Goal: Task Accomplishment & Management: Manage account settings

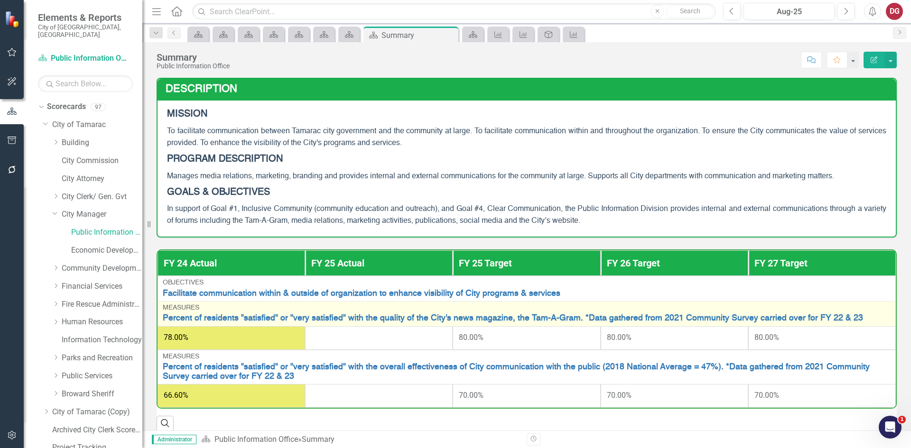
scroll to position [38, 0]
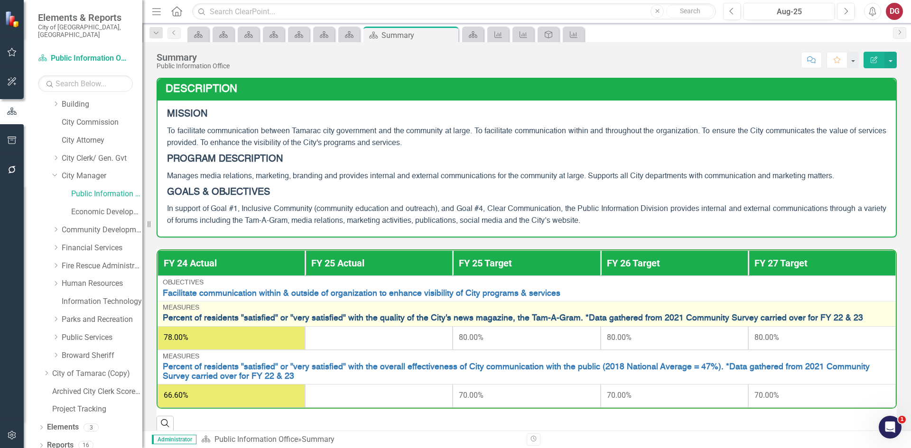
click at [210, 317] on link "Percent of residents "satisfied" or "very satisfied" with the quality of the Ci…" at bounding box center [527, 318] width 728 height 9
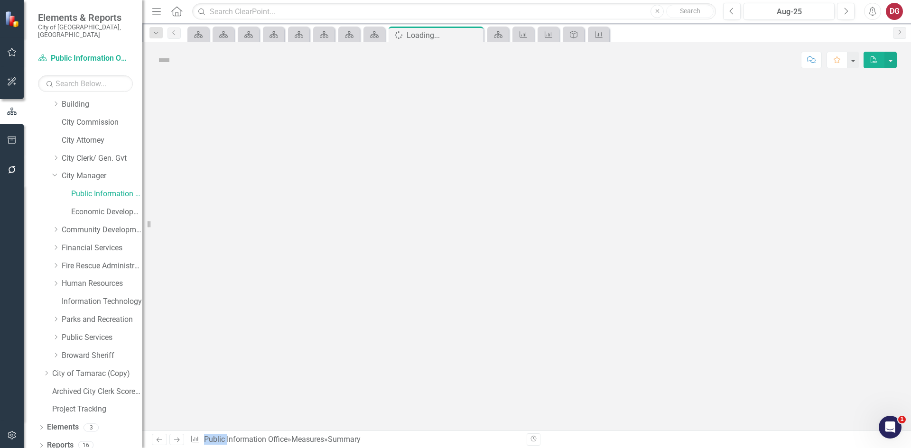
click at [210, 317] on div at bounding box center [526, 254] width 768 height 353
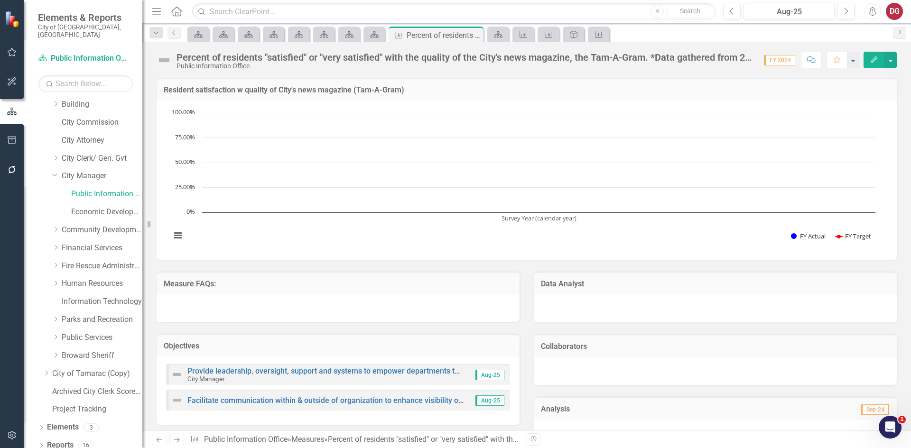
click at [645, 59] on div "Percent of residents "satisfied" or "very satisfied" with the quality of the Ci…" at bounding box center [465, 57] width 578 height 10
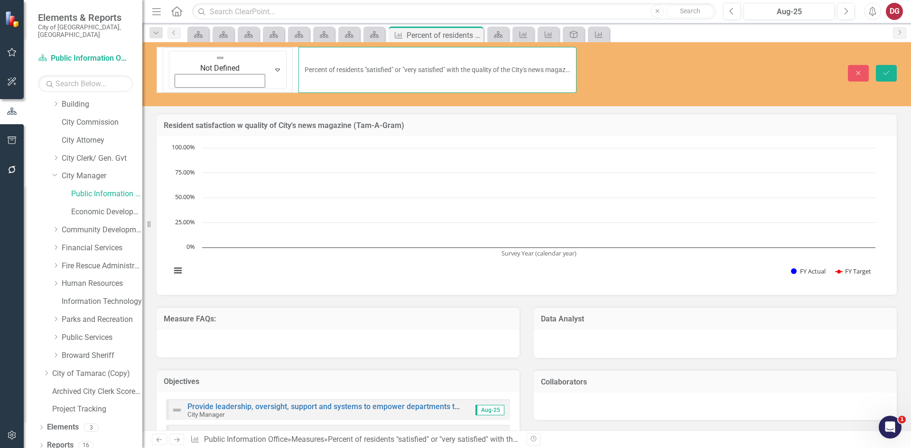
click at [432, 55] on input "Percent of residents "satisfied" or "very satisfied" with the quality of the Ci…" at bounding box center [437, 70] width 278 height 46
click at [533, 53] on input "Percent of residents "satisfied" or "very satisfied" with the quality of the Ci…" at bounding box center [437, 70] width 278 height 46
click at [510, 58] on input "Percent of residents "satisfied" or "very satisfied" with the quality of the Ci…" at bounding box center [437, 70] width 278 height 46
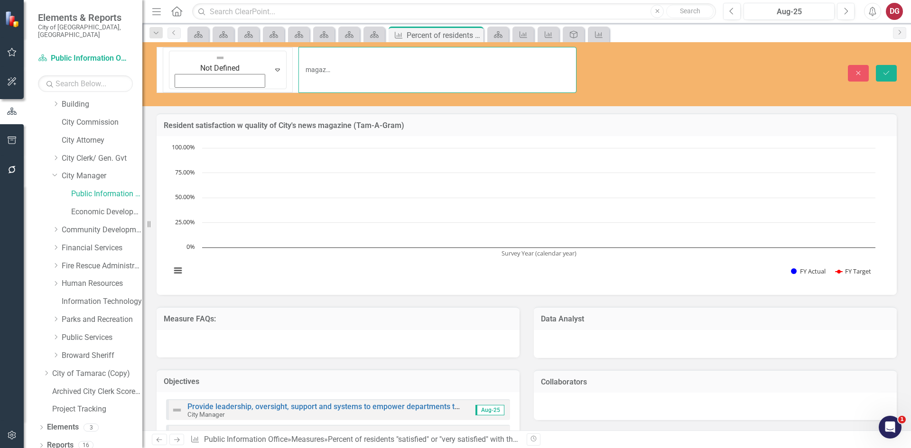
drag, startPoint x: 550, startPoint y: 56, endPoint x: 572, endPoint y: 56, distance: 22.3
click at [572, 56] on input "Percent of residents "satisfied" or "very satisfied" with the quality of the Ci…" at bounding box center [437, 70] width 278 height 46
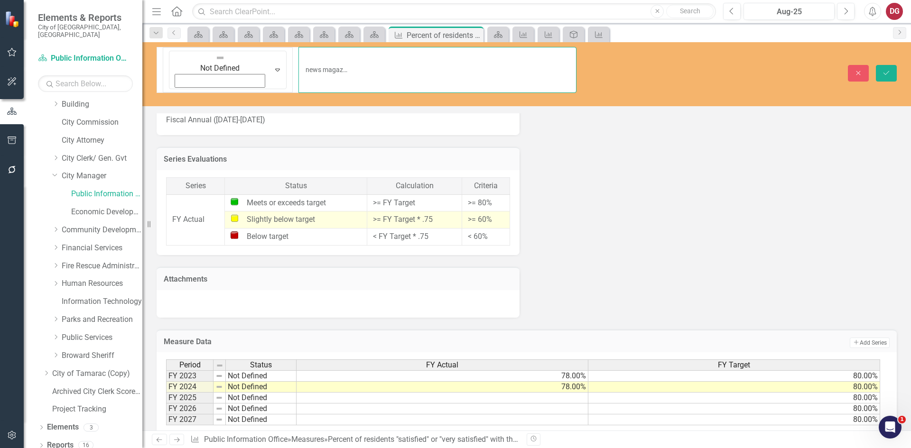
scroll to position [748, 0]
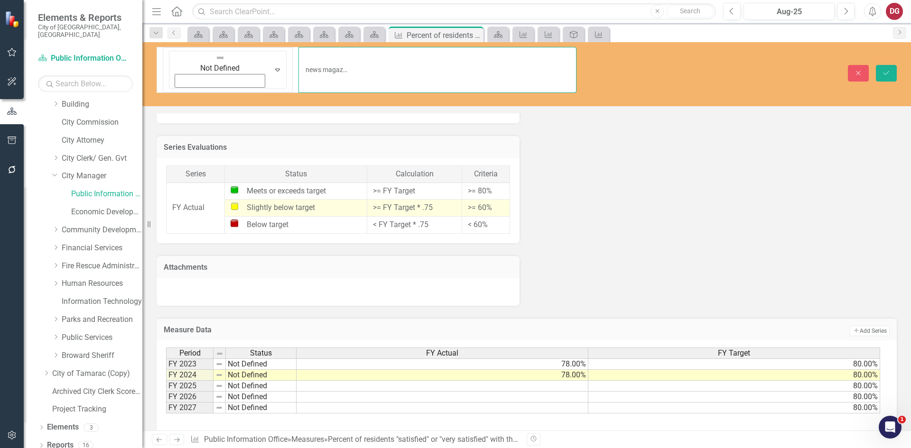
type input "Percent of residents "satisfied" or "very satisfied" with the quality of the Ci…"
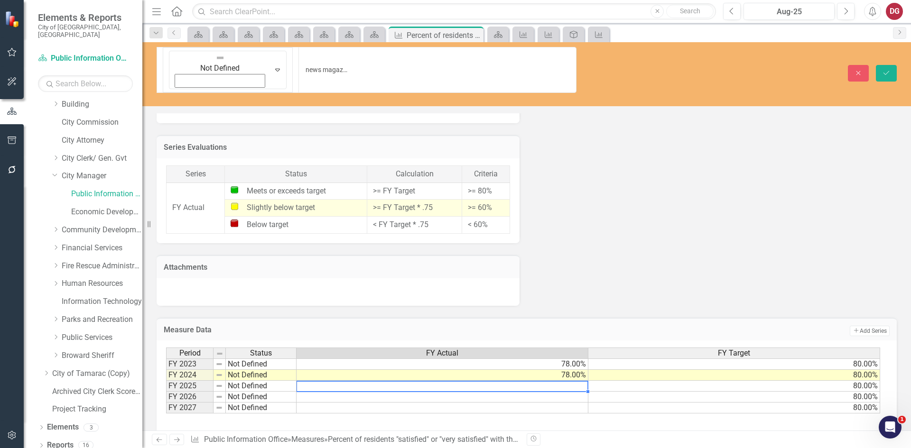
click at [569, 381] on td at bounding box center [442, 386] width 292 height 11
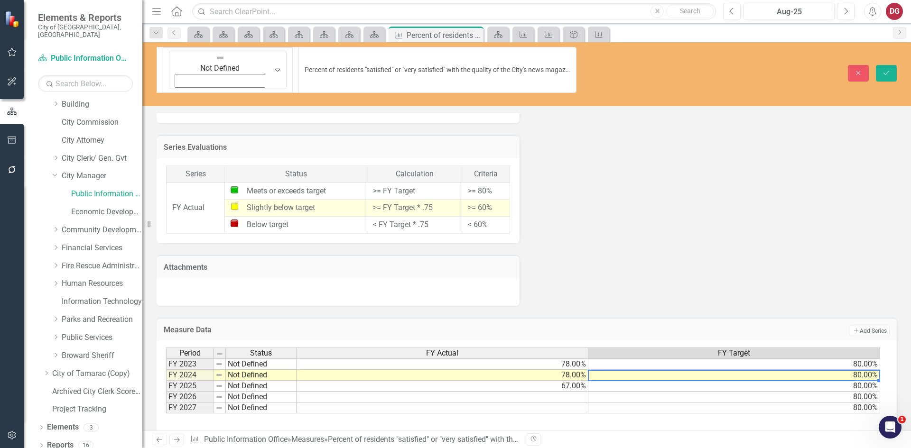
click at [847, 370] on td "80.00%" at bounding box center [734, 375] width 292 height 11
type textarea "8"
click at [758, 399] on div "Period Status FY Actual FY Target FY 2023 Not Defined 78.00% 80.00% FY 2024 Not…" at bounding box center [526, 395] width 721 height 95
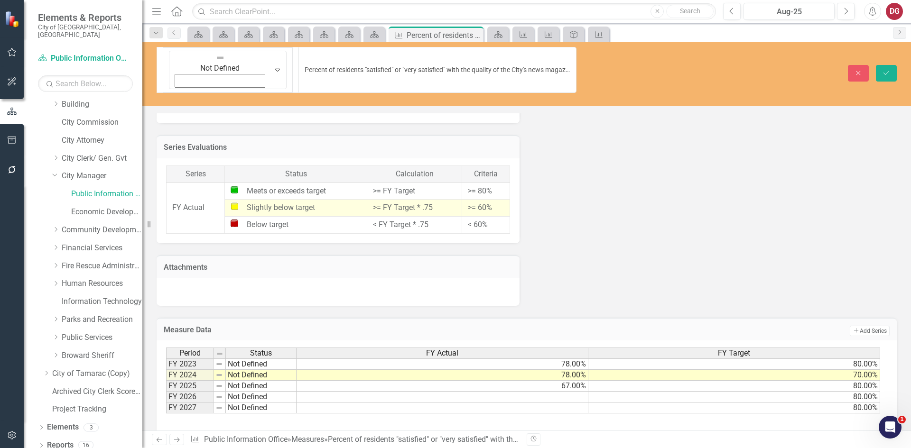
click at [874, 370] on td "70.00%" at bounding box center [734, 375] width 292 height 11
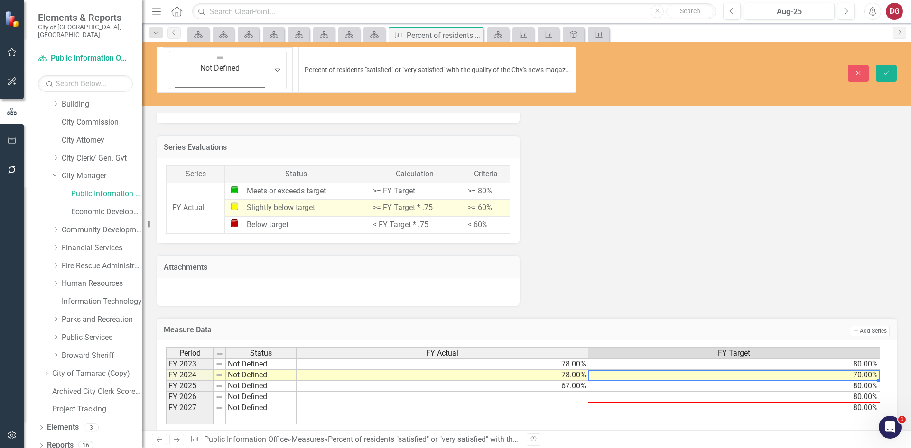
drag, startPoint x: 878, startPoint y: 345, endPoint x: 874, endPoint y: 364, distance: 19.8
click at [166, 364] on div "Period Status FY Actual FY Target FY 2023 Not Defined 78.00% 80.00% FY 2024 Not…" at bounding box center [166, 386] width 0 height 77
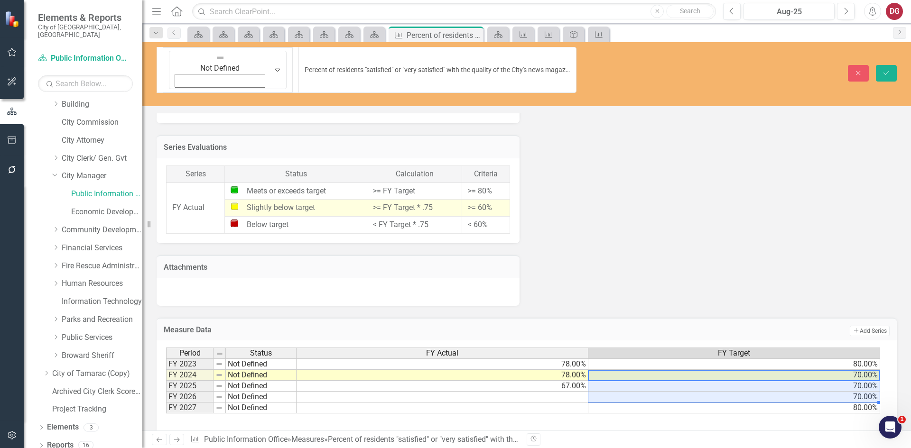
click at [814, 395] on div "Period Status FY Actual FY Target FY 2023 Not Defined 78.00% 80.00% FY 2024 Not…" at bounding box center [526, 395] width 721 height 95
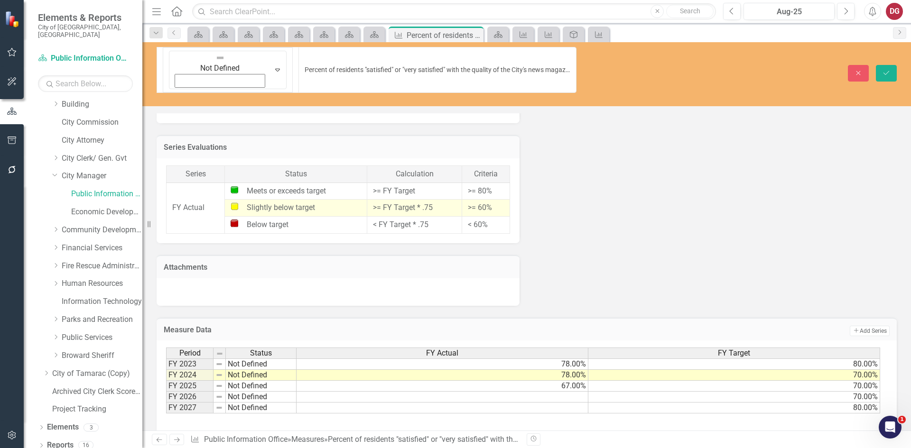
click at [861, 403] on td "80.00%" at bounding box center [734, 408] width 292 height 11
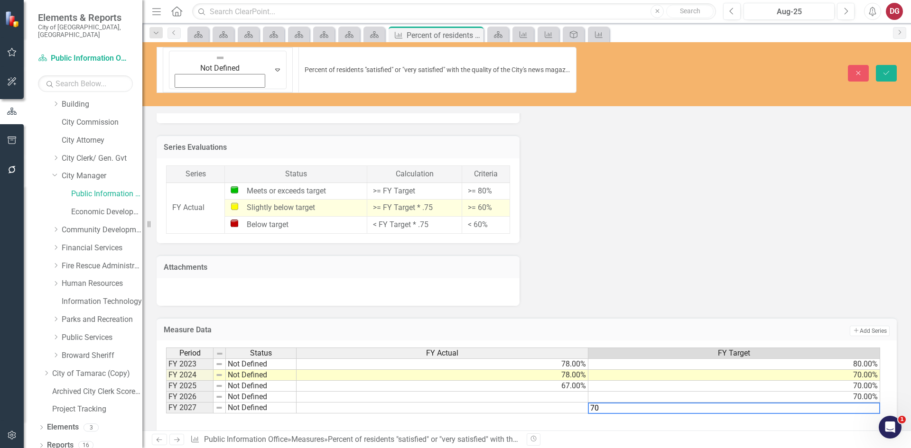
type textarea "70"
click at [818, 404] on div "Period Status FY Actual FY Target FY 2023 Not Defined 78.00% 80.00% FY 2024 Not…" at bounding box center [526, 395] width 721 height 95
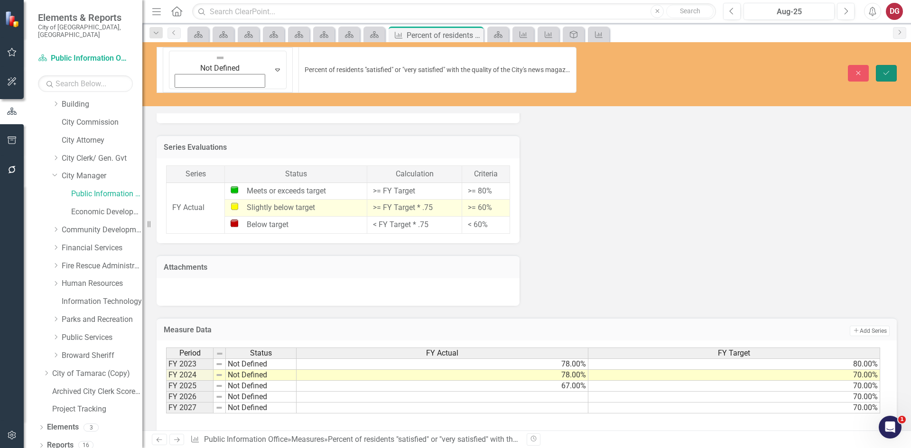
click at [892, 65] on button "Save" at bounding box center [886, 73] width 21 height 17
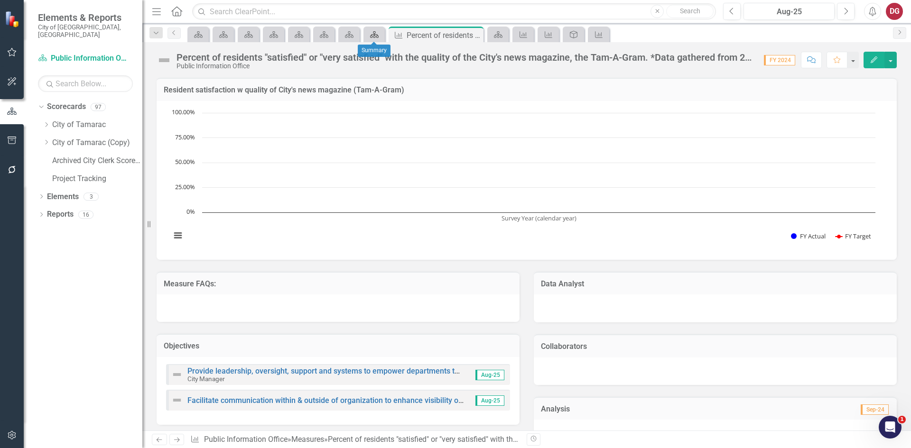
click at [379, 35] on icon "Scorecard" at bounding box center [374, 35] width 9 height 8
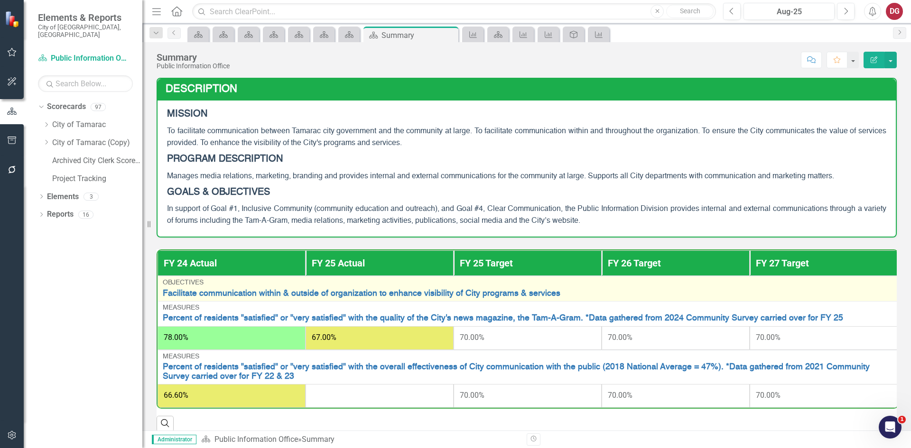
scroll to position [20, 0]
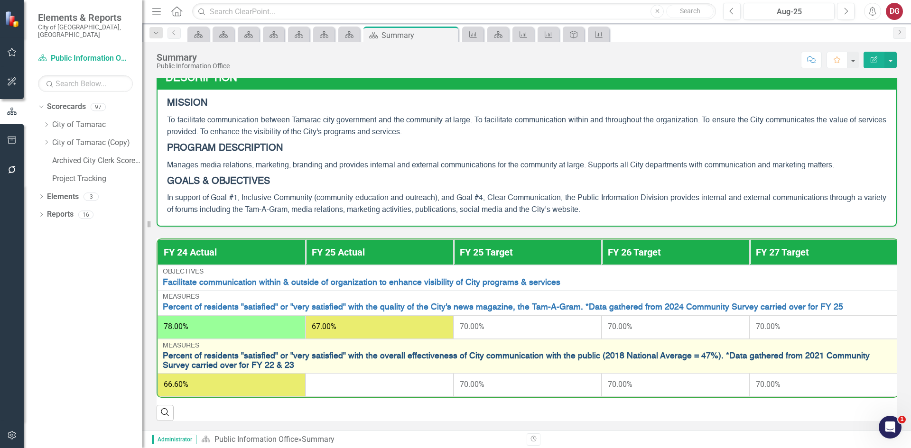
click at [221, 352] on link "Percent of residents "satisfied" or "very satisfied" with the overall effective…" at bounding box center [528, 361] width 730 height 18
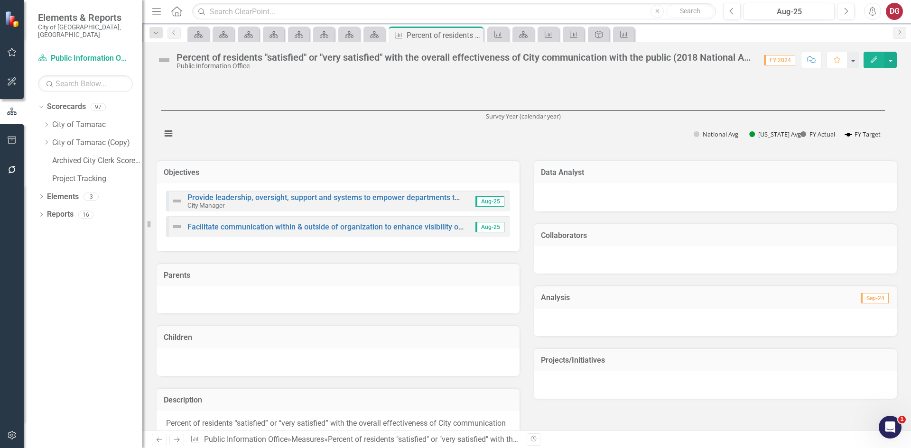
scroll to position [88, 0]
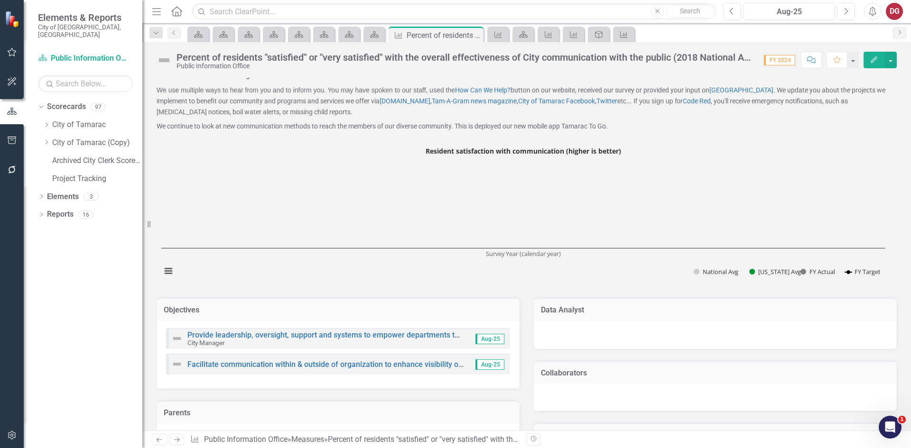
click at [472, 59] on div "Percent of residents "satisfied" or "very satisfied" with the overall effective…" at bounding box center [465, 57] width 578 height 10
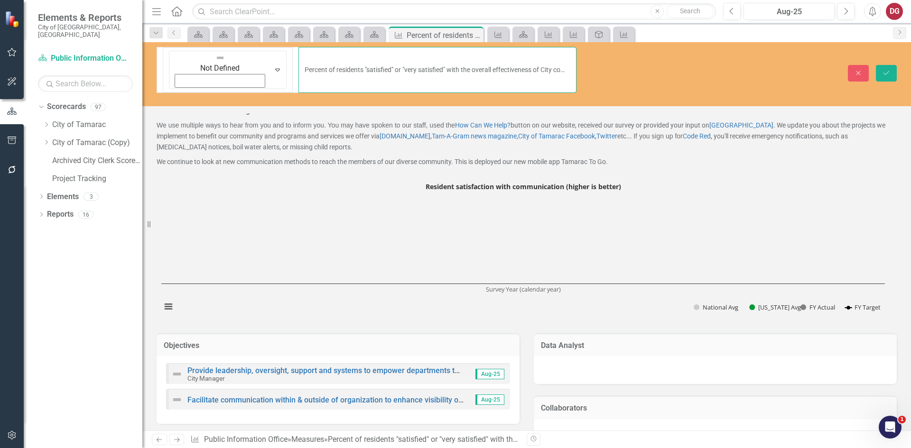
click at [387, 57] on input "Percent of residents "satisfied" or "very satisfied" with the overall effective…" at bounding box center [437, 70] width 278 height 46
click at [436, 55] on input "Percent of residents "satisfied" or "very satisfied" with the overall effective…" at bounding box center [437, 70] width 278 height 46
click at [515, 55] on input "Percent of residents "satisfied" or "very satisfied" with the overall effective…" at bounding box center [437, 70] width 278 height 46
click at [558, 58] on input "Percent of residents "satisfied" or "very satisfied" with the overall effective…" at bounding box center [437, 70] width 278 height 46
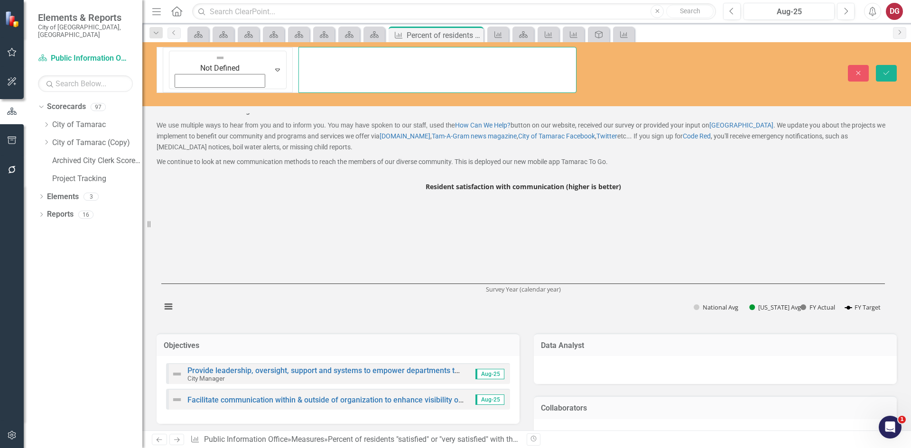
scroll to position [0, 288]
click at [495, 54] on input "Percent of residents "satisfied" or "very satisfied" with the overall effective…" at bounding box center [437, 70] width 278 height 46
click at [554, 54] on input "Percent of residents "satisfied" or "very satisfied" with the overall effective…" at bounding box center [437, 70] width 278 height 46
drag, startPoint x: 549, startPoint y: 55, endPoint x: 571, endPoint y: 55, distance: 22.3
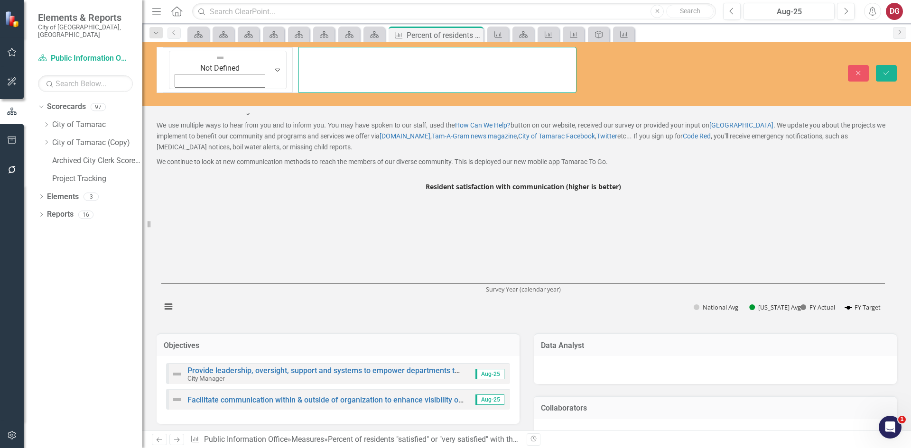
click at [571, 55] on input "Percent of residents "satisfied" or "very satisfied" with the overall effective…" at bounding box center [437, 70] width 278 height 46
type input "Percent of residents "satisfied" or "very satisfied" with the overall effective…"
click at [888, 70] on icon "Save" at bounding box center [886, 73] width 9 height 7
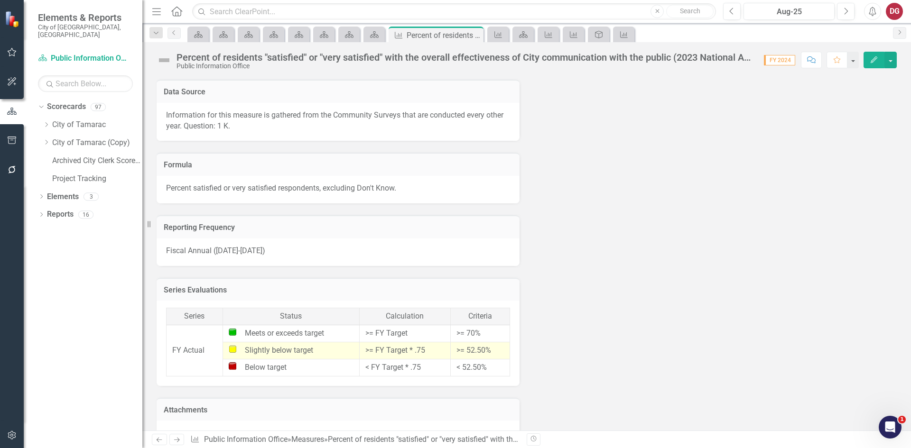
scroll to position [799, 0]
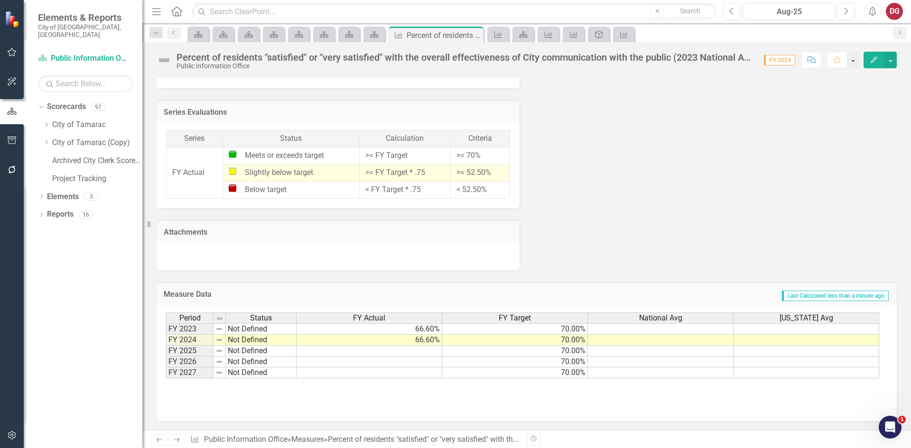
click at [342, 351] on td at bounding box center [369, 351] width 146 height 11
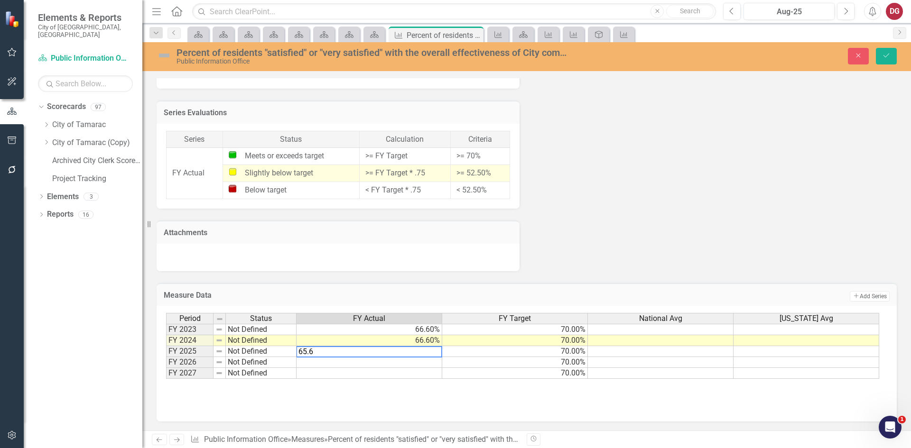
type textarea "65.6"
click at [415, 409] on div "Period Status FY Actual FY Target National Avg [US_STATE] Avg FY 2023 Not Defin…" at bounding box center [527, 364] width 740 height 116
click at [890, 52] on button "Save" at bounding box center [886, 56] width 21 height 17
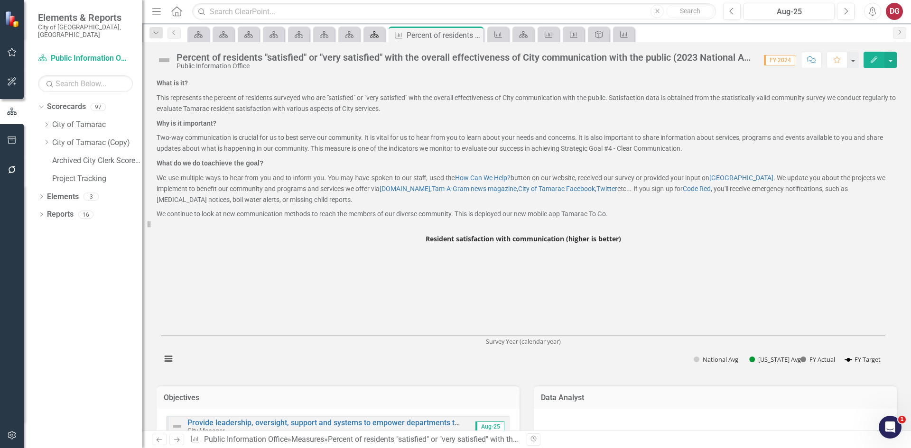
click at [375, 34] on icon at bounding box center [374, 34] width 9 height 7
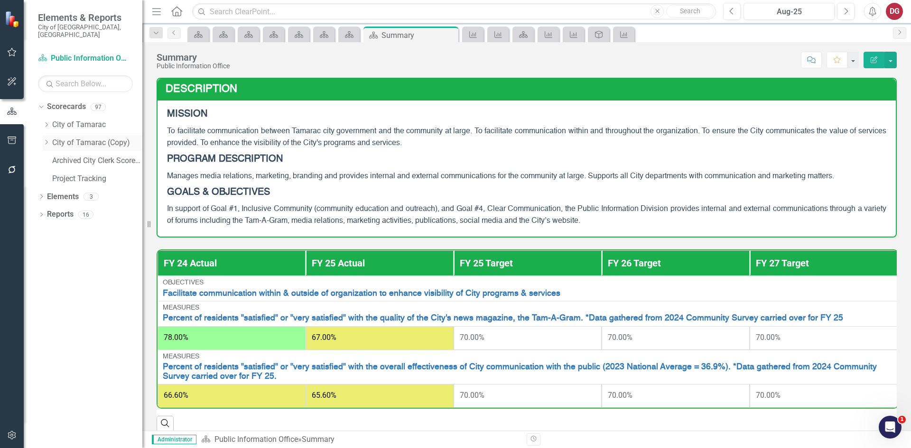
click at [47, 139] on icon "Dropdown" at bounding box center [46, 142] width 7 height 6
click at [50, 121] on div "Dropdown" at bounding box center [47, 125] width 9 height 8
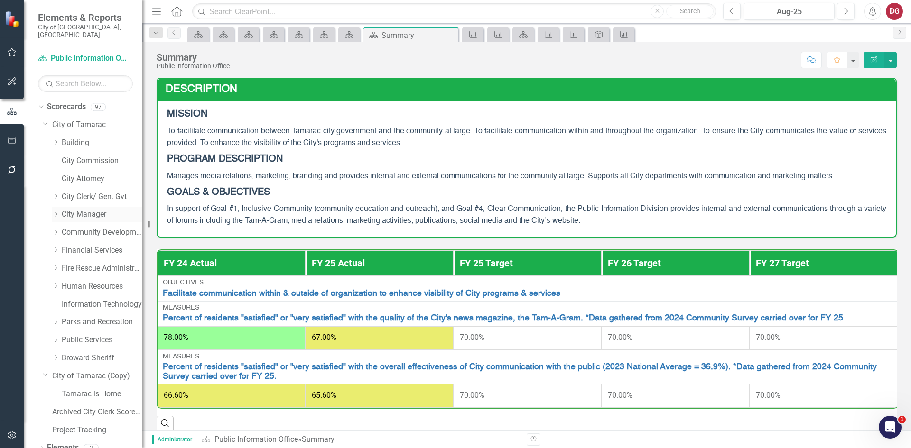
click at [73, 209] on link "City Manager" at bounding box center [102, 214] width 81 height 11
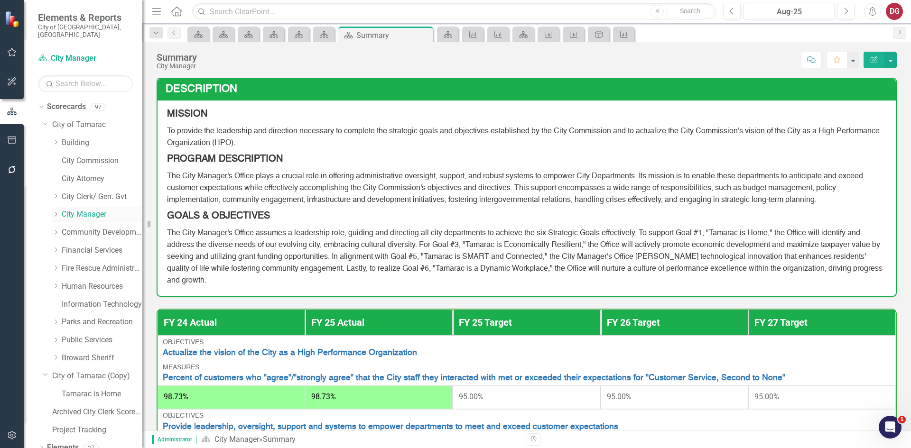
click at [58, 212] on icon "Dropdown" at bounding box center [55, 215] width 7 height 6
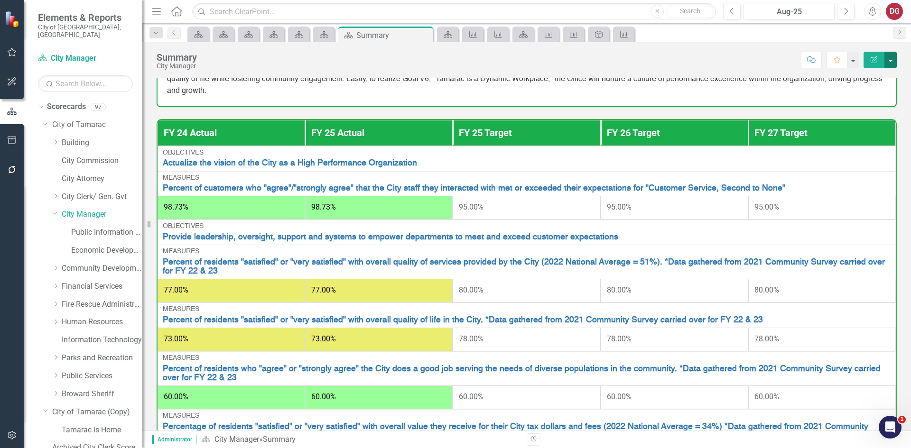
click at [889, 57] on button "button" at bounding box center [890, 60] width 12 height 17
click at [842, 134] on link "PDF Export to PDF" at bounding box center [857, 133] width 77 height 18
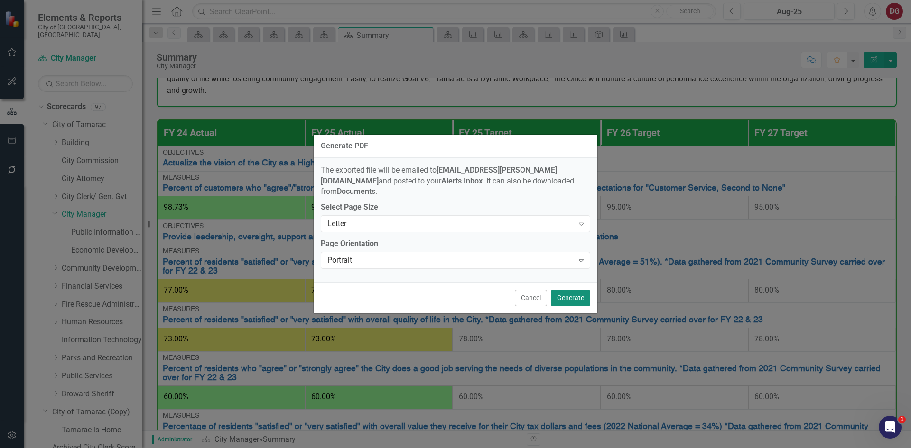
click at [578, 293] on button "Generate" at bounding box center [570, 298] width 39 height 17
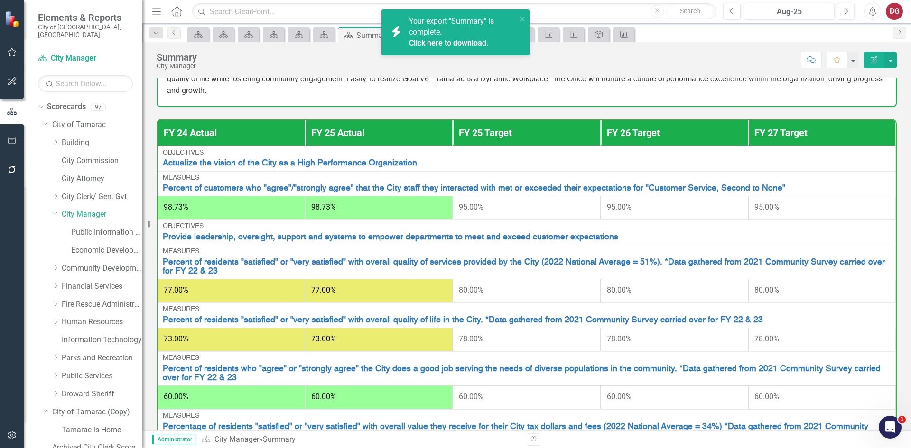
click at [458, 38] on link "Click here to download." at bounding box center [449, 42] width 80 height 9
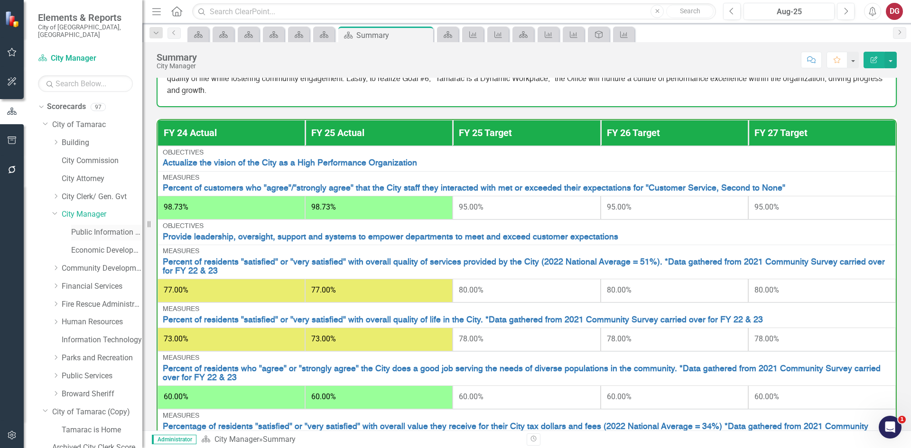
click at [96, 227] on link "Public Information Office" at bounding box center [106, 232] width 71 height 11
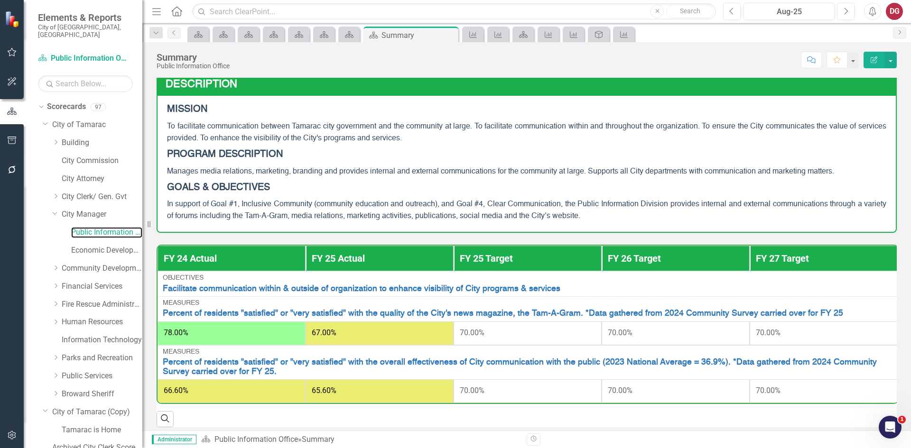
scroll to position [20, 0]
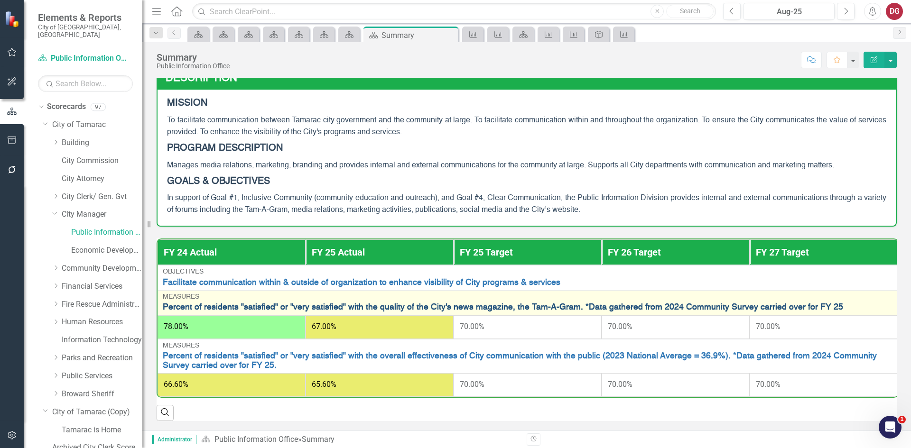
click at [185, 305] on link "Percent of residents "satisfied" or "very satisfied" with the quality of the Ci…" at bounding box center [528, 307] width 730 height 9
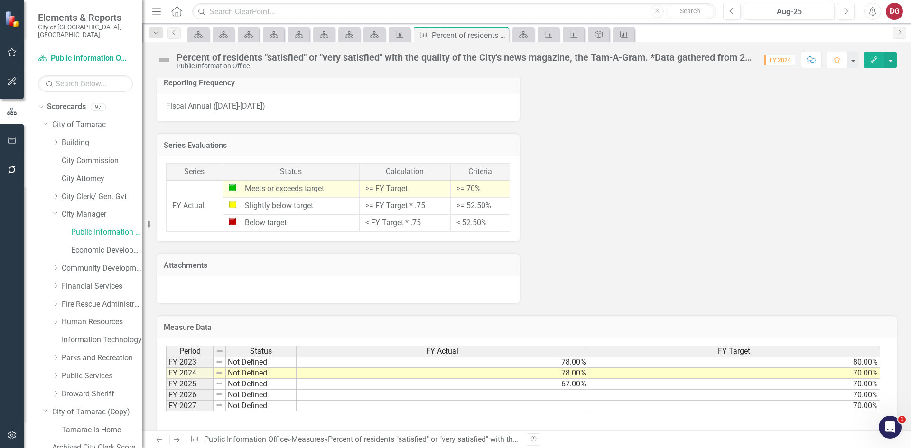
scroll to position [748, 0]
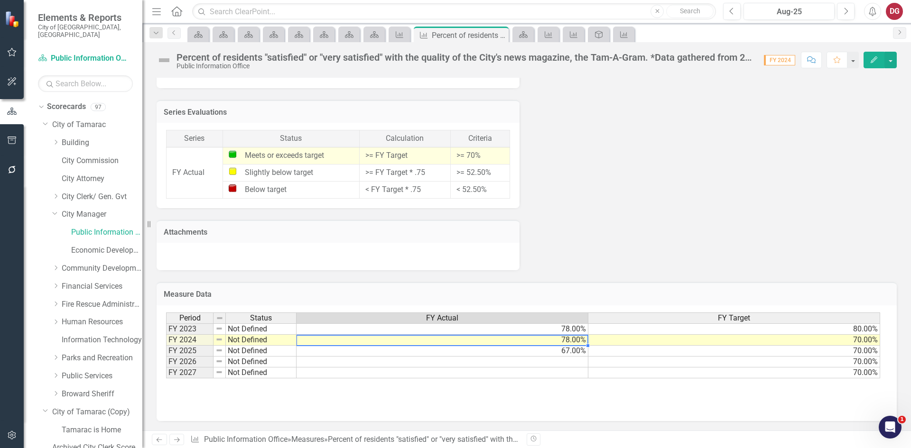
click at [555, 341] on td "78.00%" at bounding box center [442, 340] width 292 height 11
click at [556, 340] on td "78.00%" at bounding box center [442, 340] width 292 height 11
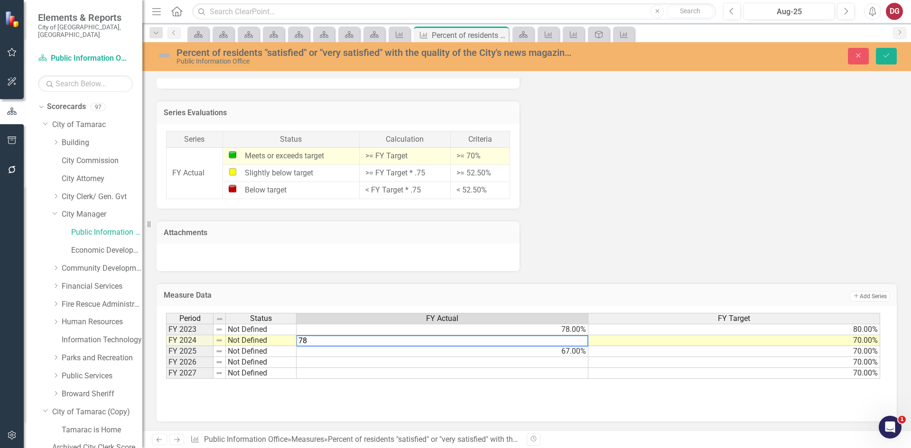
click at [556, 340] on textarea "78" at bounding box center [442, 340] width 292 height 11
type textarea "67"
click at [562, 398] on div "Period Status FY Actual FY Target FY 2023 Not Defined 78.00% 80.00% FY 2024 Not…" at bounding box center [526, 360] width 721 height 95
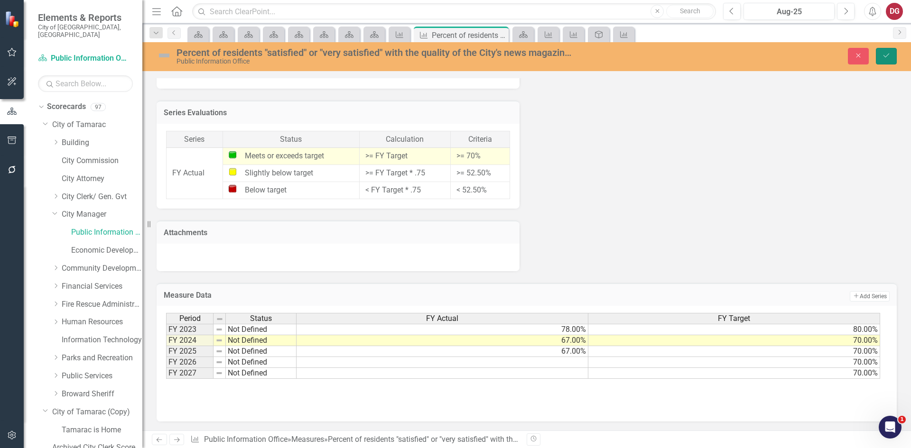
click at [883, 59] on icon "Save" at bounding box center [886, 55] width 9 height 7
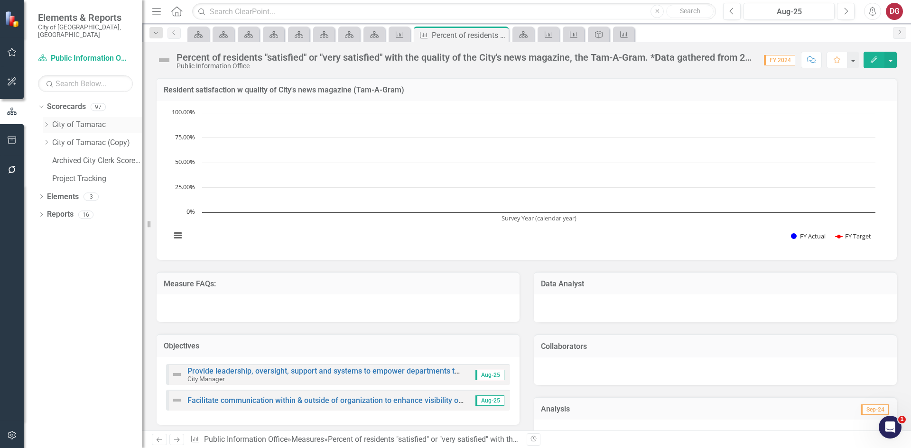
click at [49, 122] on icon "Dropdown" at bounding box center [46, 125] width 7 height 6
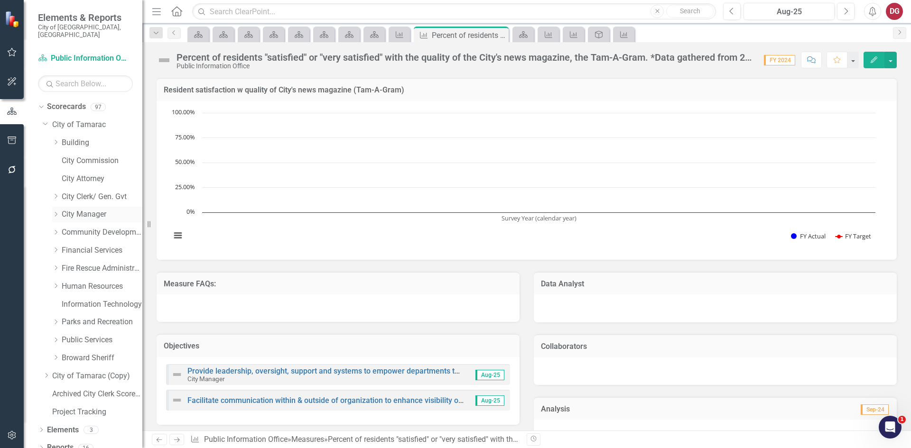
click at [58, 212] on icon "Dropdown" at bounding box center [55, 215] width 7 height 6
click at [80, 227] on link "Public Information Office" at bounding box center [106, 232] width 71 height 11
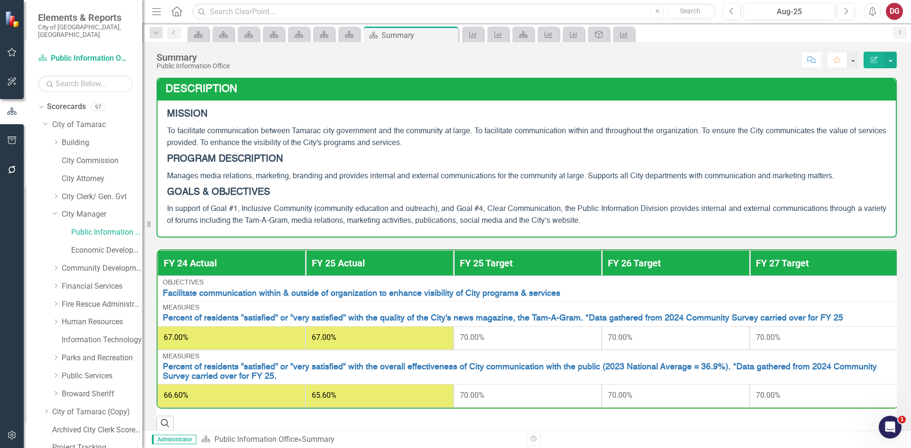
click at [176, 396] on span "66.60%" at bounding box center [176, 395] width 25 height 9
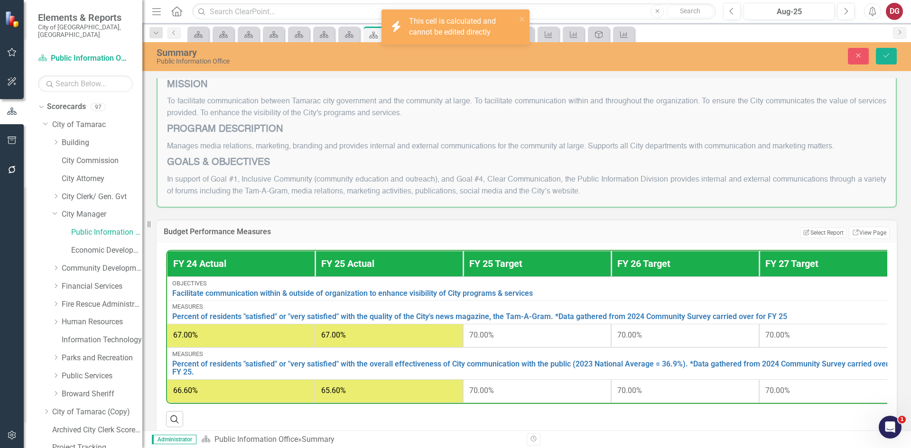
scroll to position [47, 0]
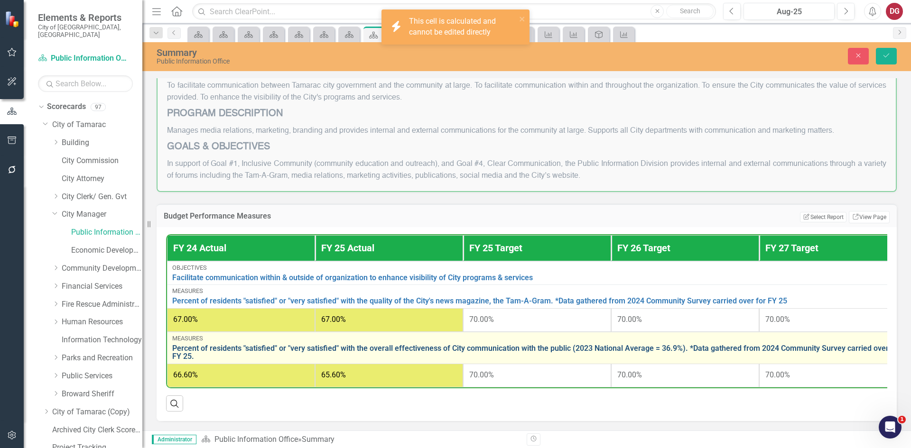
click at [199, 355] on link "Percent of residents "satisfied" or "very satisfied" with the overall effective…" at bounding box center [537, 352] width 730 height 17
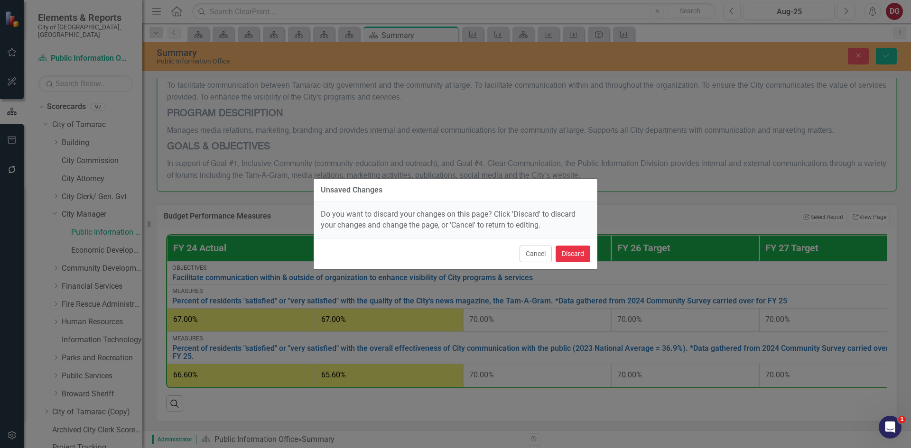
click at [562, 253] on button "Discard" at bounding box center [572, 254] width 35 height 17
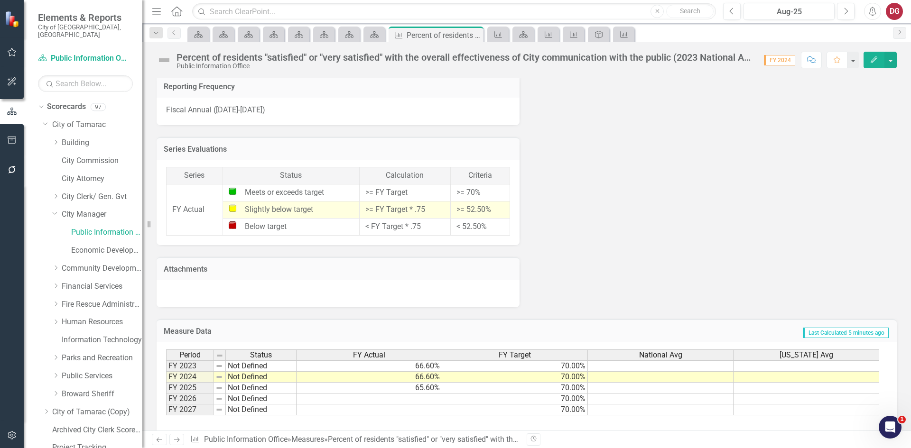
scroll to position [752, 0]
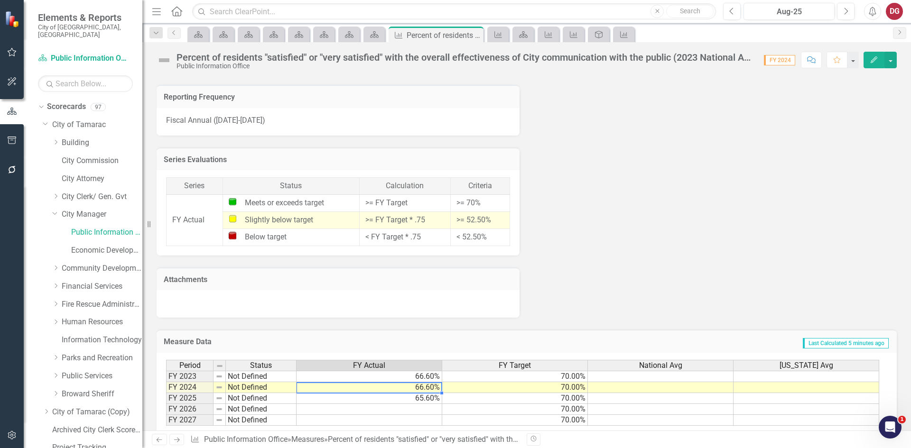
click at [420, 388] on td "66.60%" at bounding box center [369, 387] width 146 height 11
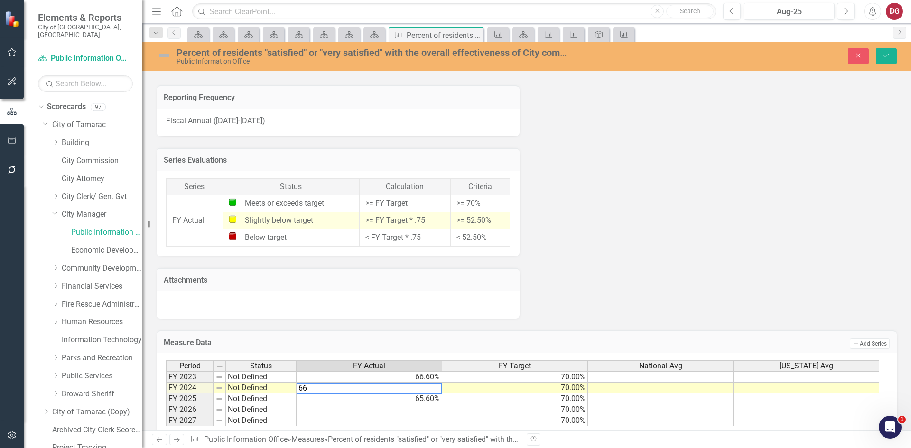
type textarea "6"
type textarea "65.6"
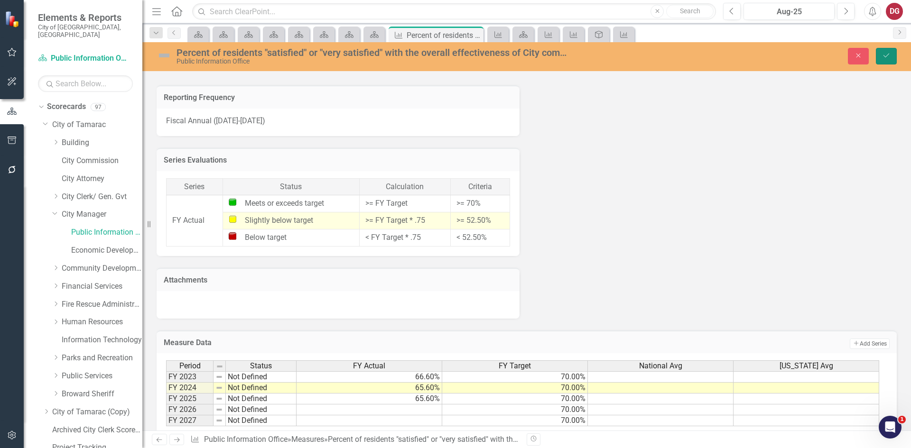
click at [884, 56] on icon "submit" at bounding box center [886, 56] width 6 height 4
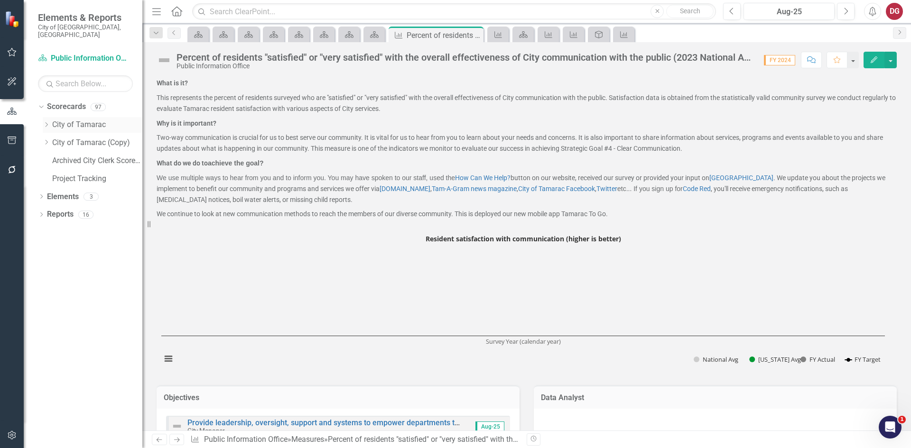
click at [45, 122] on icon "Dropdown" at bounding box center [46, 125] width 7 height 6
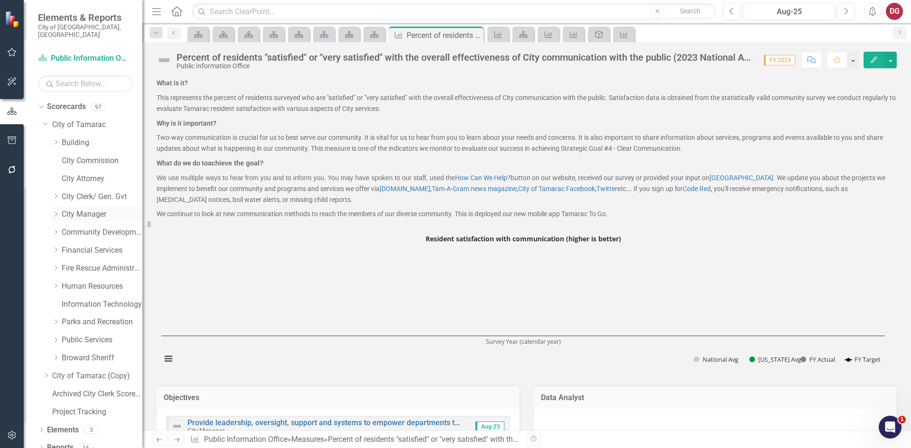
click at [55, 212] on icon "Dropdown" at bounding box center [55, 215] width 7 height 6
click at [72, 227] on link "Public Information Office" at bounding box center [106, 232] width 71 height 11
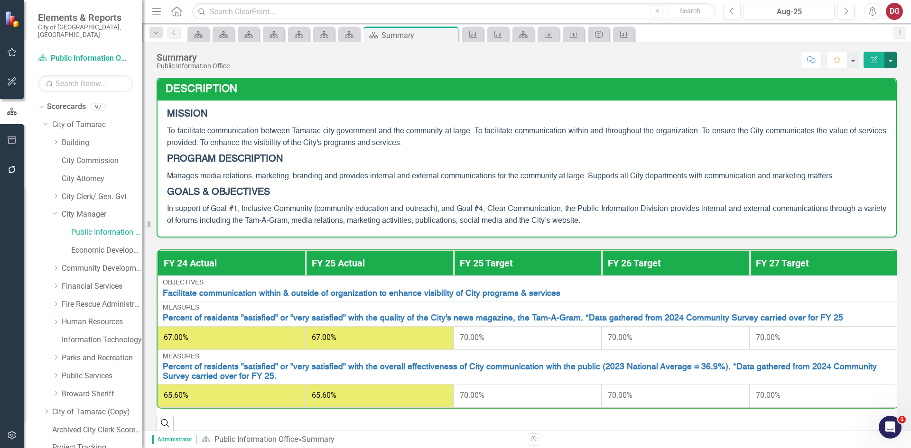
click at [893, 63] on button "button" at bounding box center [890, 60] width 12 height 17
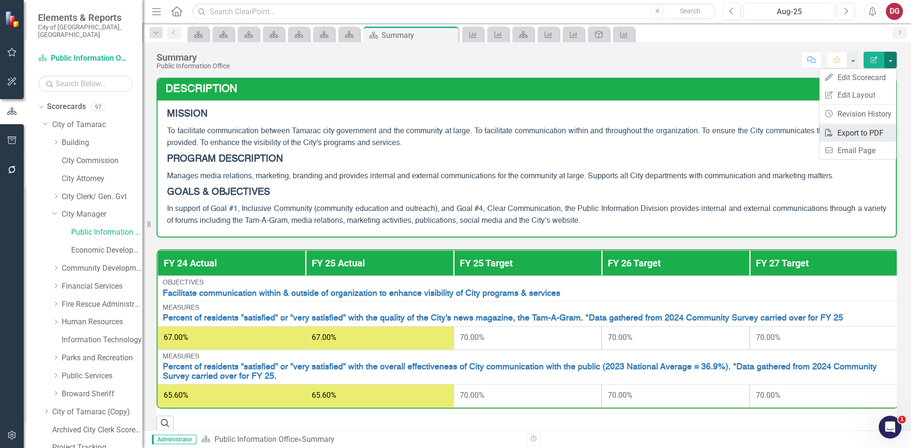
click at [845, 131] on link "PDF Export to PDF" at bounding box center [857, 133] width 77 height 18
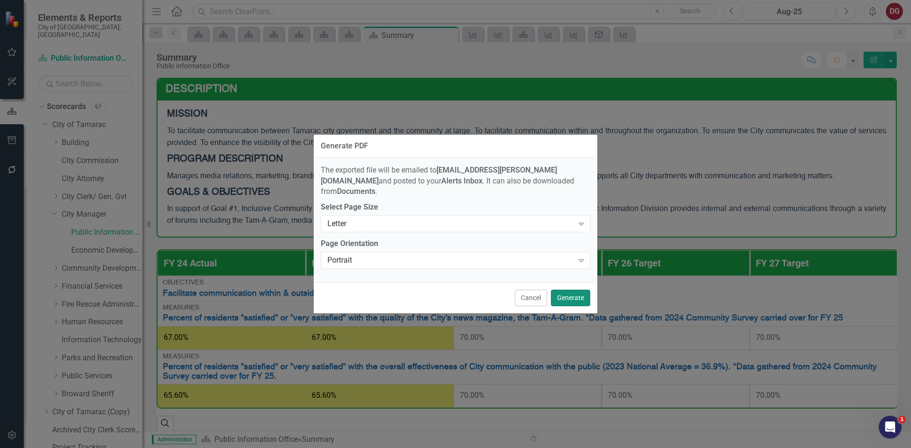
click at [573, 294] on button "Generate" at bounding box center [570, 298] width 39 height 17
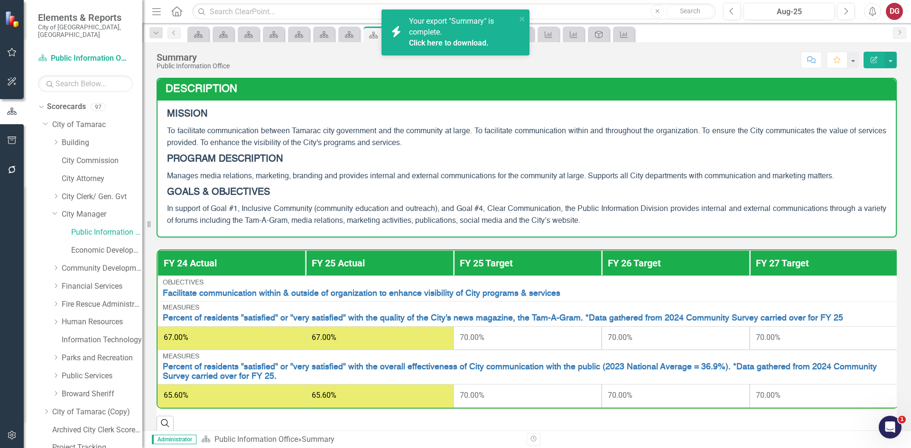
click at [458, 45] on link "Click here to download." at bounding box center [449, 42] width 80 height 9
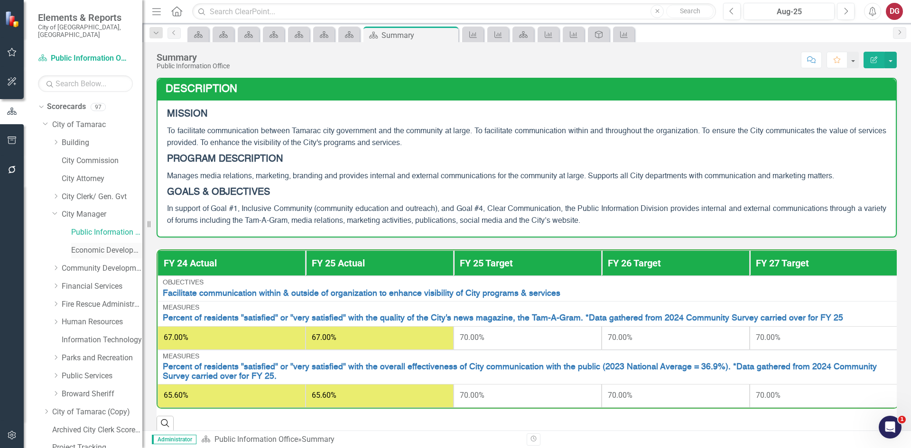
click at [115, 245] on link "Economic Development" at bounding box center [106, 250] width 71 height 11
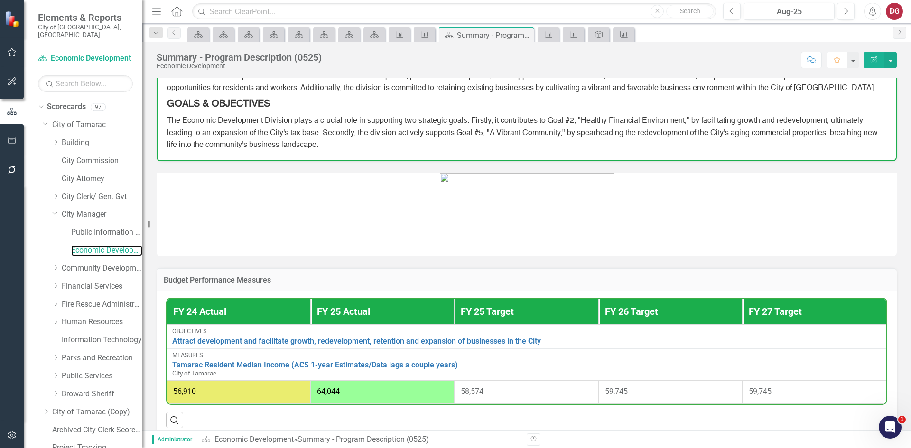
scroll to position [114, 0]
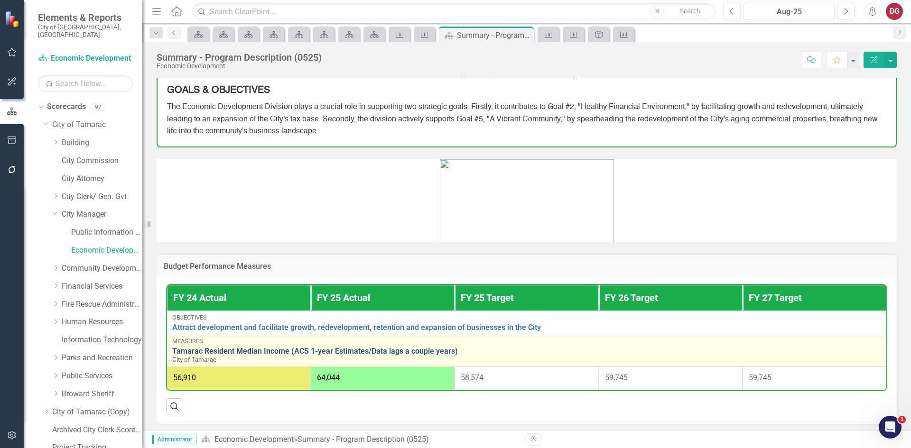
click at [411, 347] on link "Tamarac Resident Median Income (ACS 1-year Estimates/Data lags a couple years)" at bounding box center [526, 351] width 709 height 9
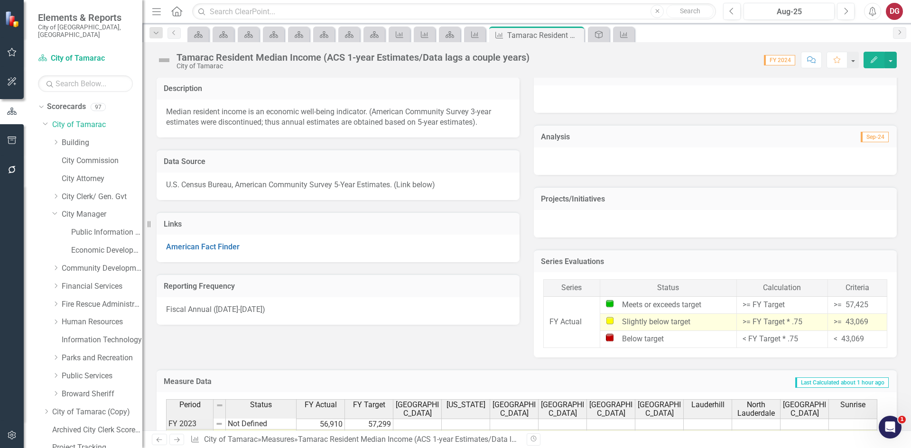
scroll to position [941, 0]
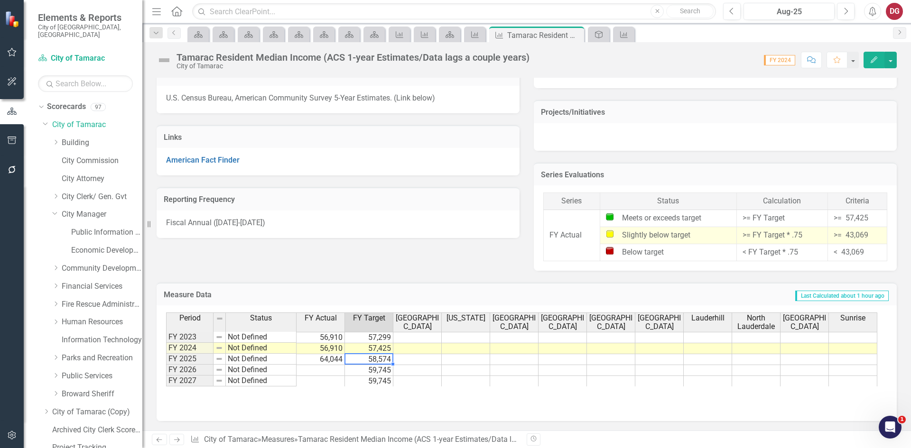
click at [373, 359] on td "58,574" at bounding box center [369, 359] width 48 height 11
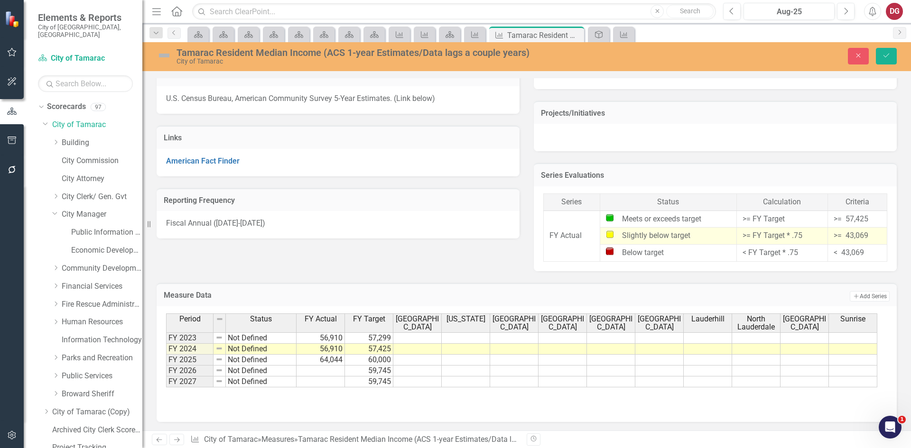
click at [382, 402] on div "Period Status FY Actual FY Target [GEOGRAPHIC_DATA] [US_STATE] [GEOGRAPHIC_DATA…" at bounding box center [526, 361] width 721 height 95
click at [859, 53] on icon "Close" at bounding box center [858, 55] width 9 height 7
type textarea "60000"
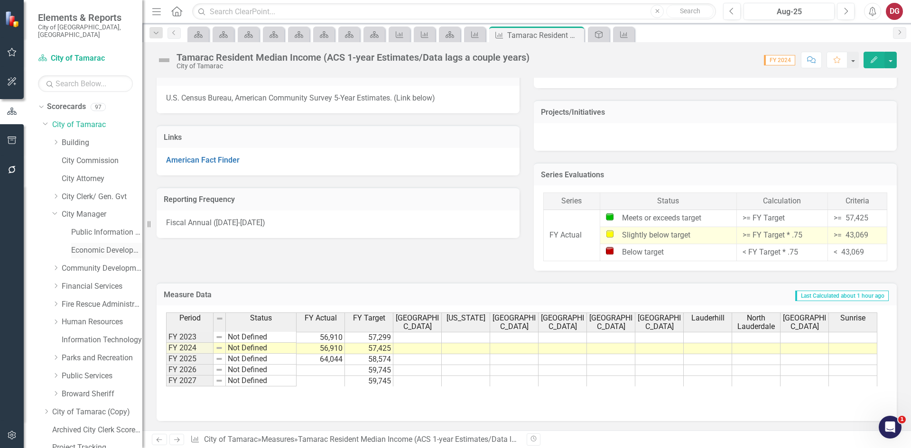
click at [79, 245] on link "Economic Development" at bounding box center [106, 250] width 71 height 11
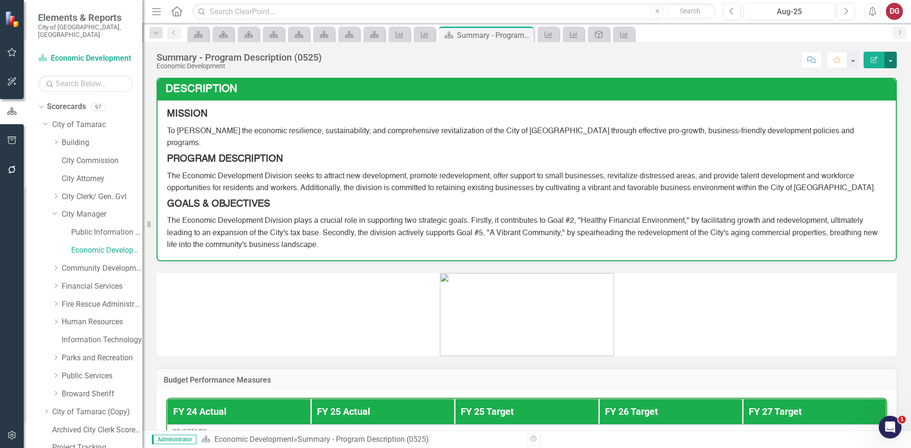
click at [893, 61] on button "button" at bounding box center [890, 60] width 12 height 17
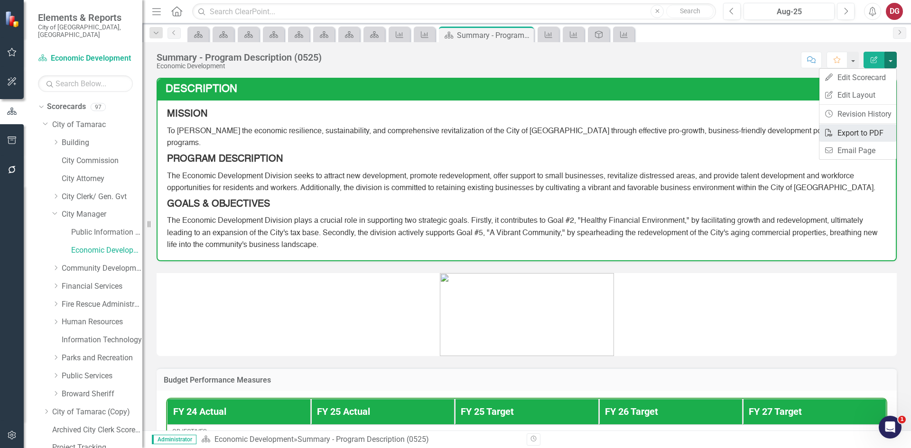
click at [837, 134] on link "PDF Export to PDF" at bounding box center [857, 133] width 77 height 18
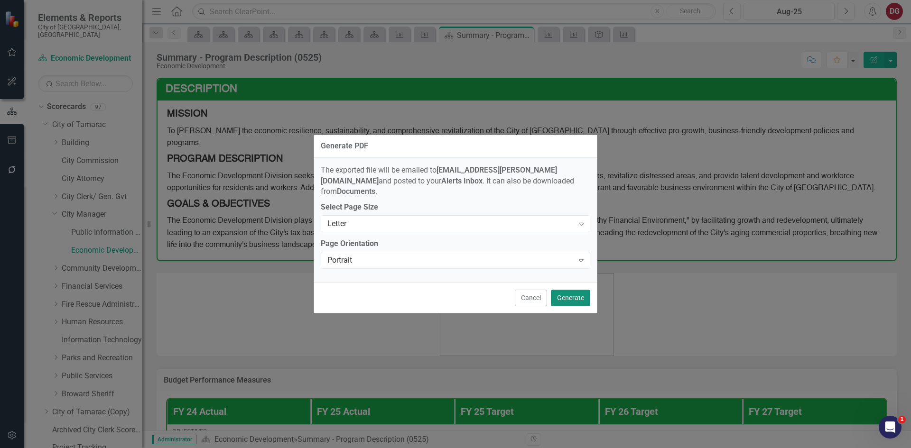
click at [571, 294] on button "Generate" at bounding box center [570, 298] width 39 height 17
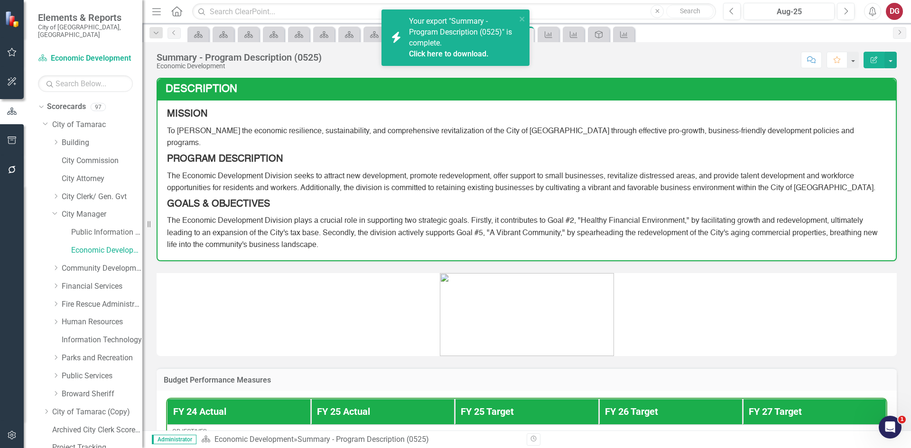
click at [458, 51] on link "Click here to download." at bounding box center [449, 53] width 80 height 9
